Goal: Task Accomplishment & Management: Complete application form

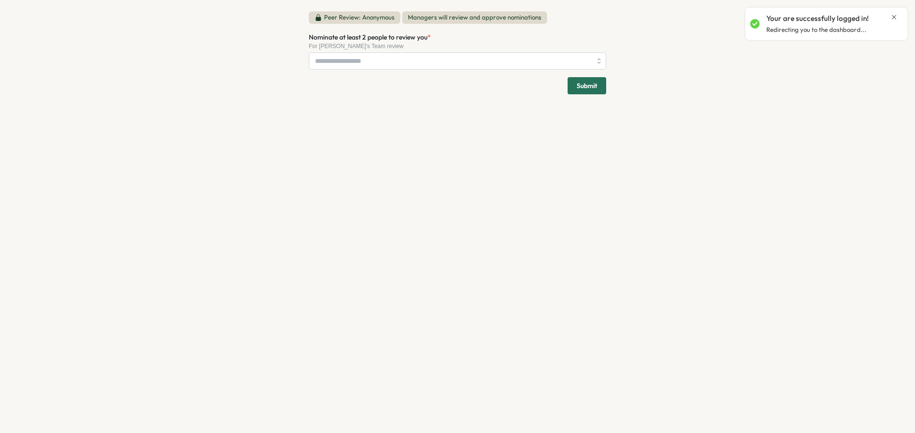
click at [891, 16] on icon "Close notification" at bounding box center [894, 17] width 8 height 8
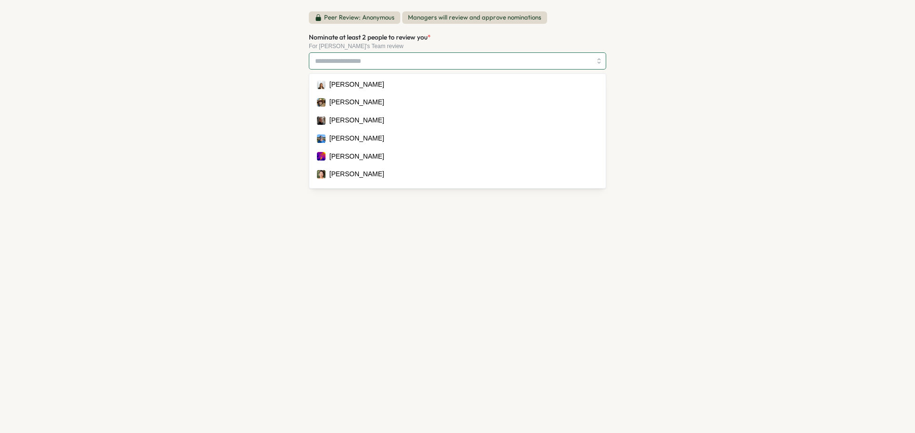
click at [425, 65] on input "Nominate at least 2 people to review you *" at bounding box center [453, 61] width 276 height 16
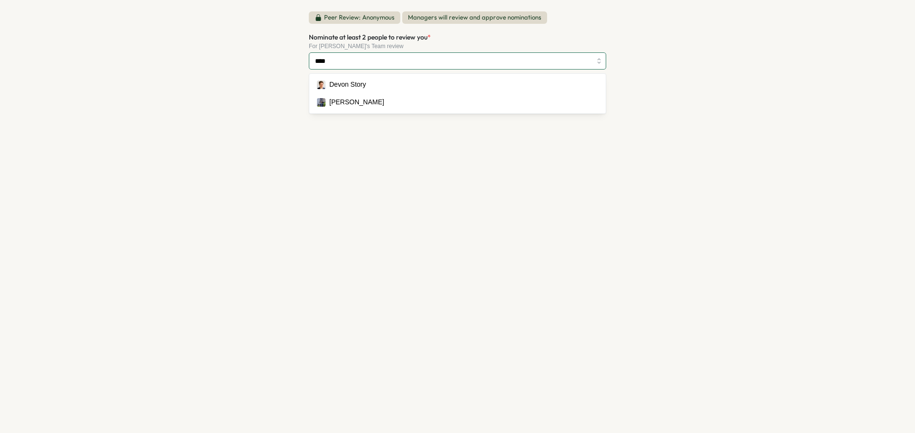
type input "*****"
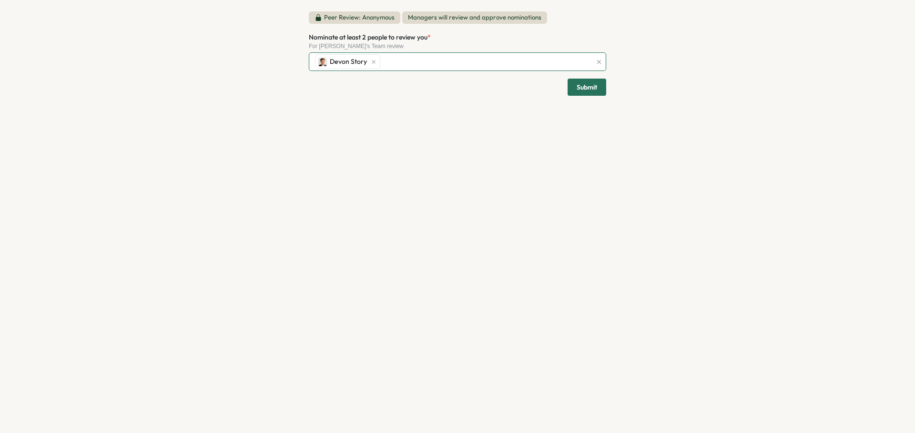
click at [415, 59] on div "Devon Story" at bounding box center [451, 62] width 279 height 18
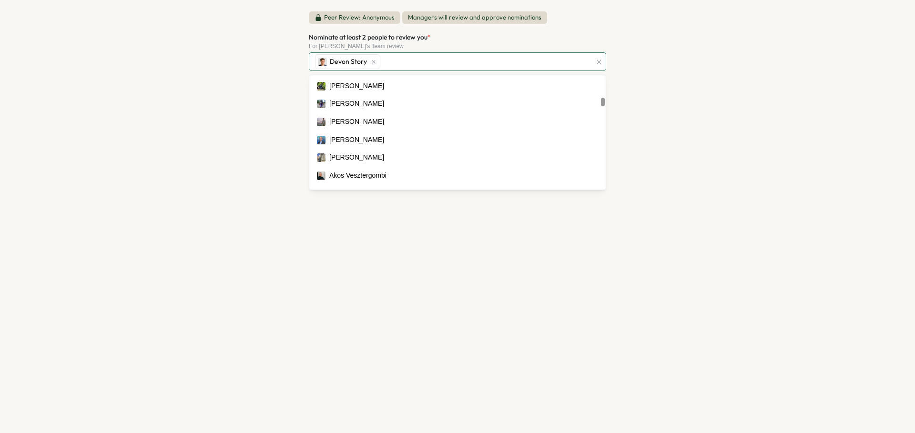
scroll to position [1096, 0]
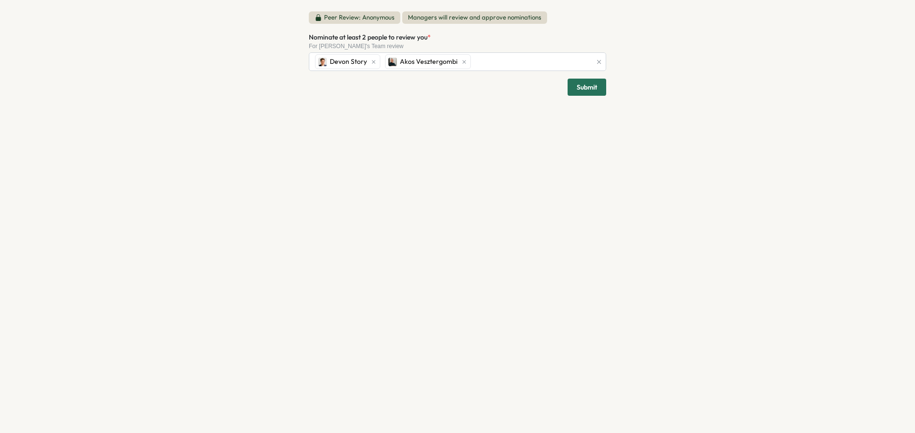
click at [716, 158] on div "Peer Review: Anonymous Managers will review and approve nominations Nominate at…" at bounding box center [457, 216] width 915 height 433
click at [590, 88] on span "Submit" at bounding box center [586, 87] width 20 height 16
